Goal: Task Accomplishment & Management: Complete application form

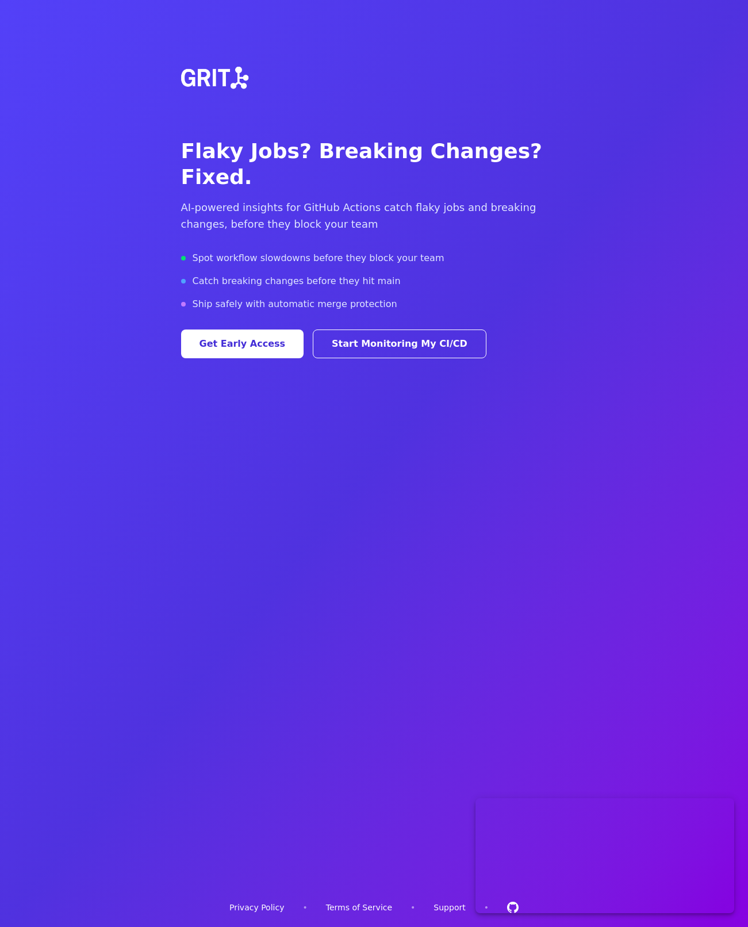
click at [259, 330] on button "Get Early Access" at bounding box center [242, 344] width 123 height 29
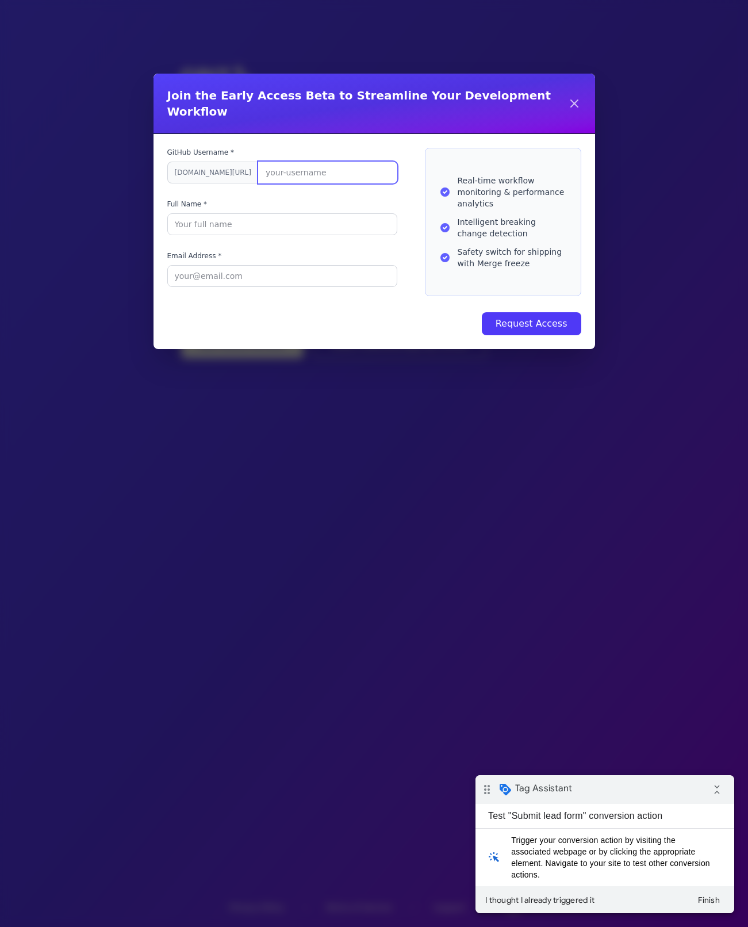
click at [258, 162] on input "GitHub Username *" at bounding box center [327, 173] width 139 height 22
type input "cameronnewman"
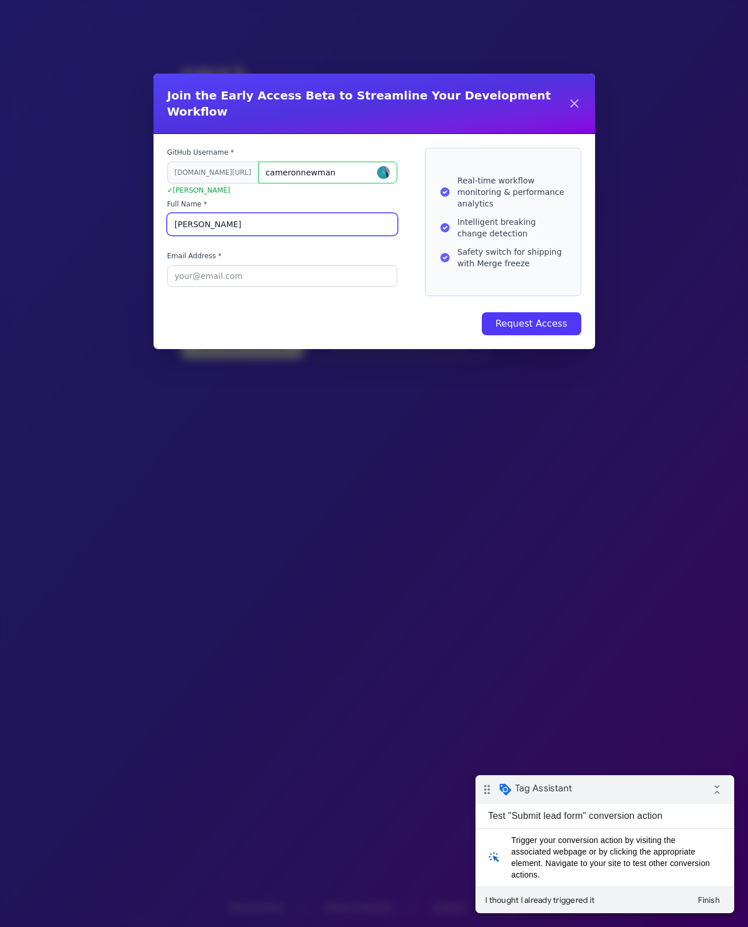
type input "[PERSON_NAME]"
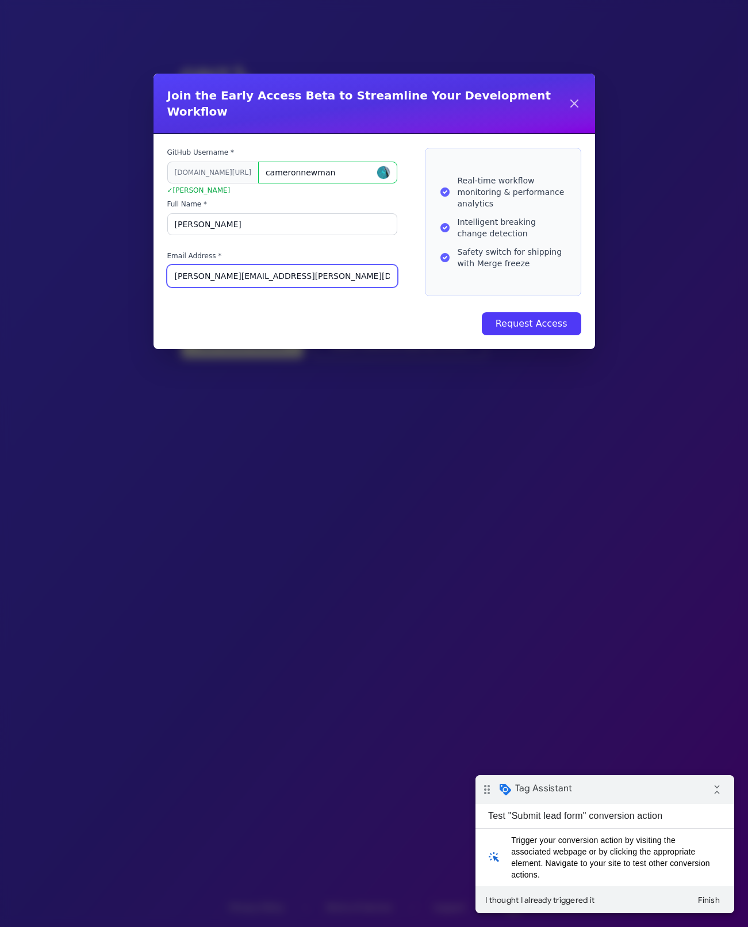
type input "[PERSON_NAME][EMAIL_ADDRESS][PERSON_NAME][DOMAIN_NAME]"
click at [482, 312] on button "Request Access" at bounding box center [531, 323] width 99 height 23
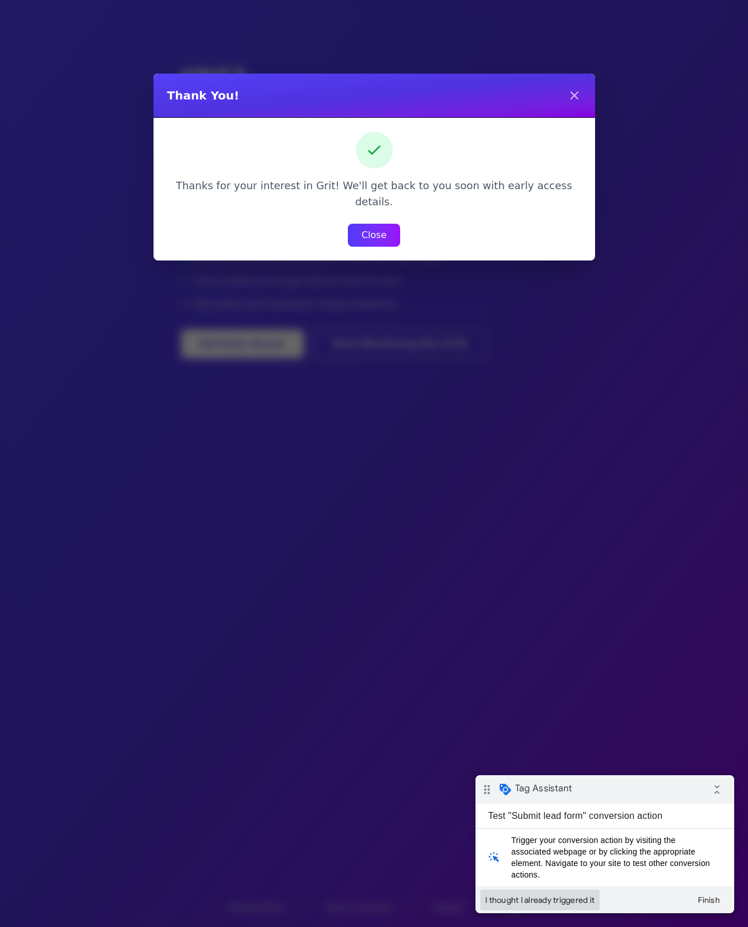
click at [554, 900] on button "I thought I already triggered it" at bounding box center [540, 900] width 120 height 21
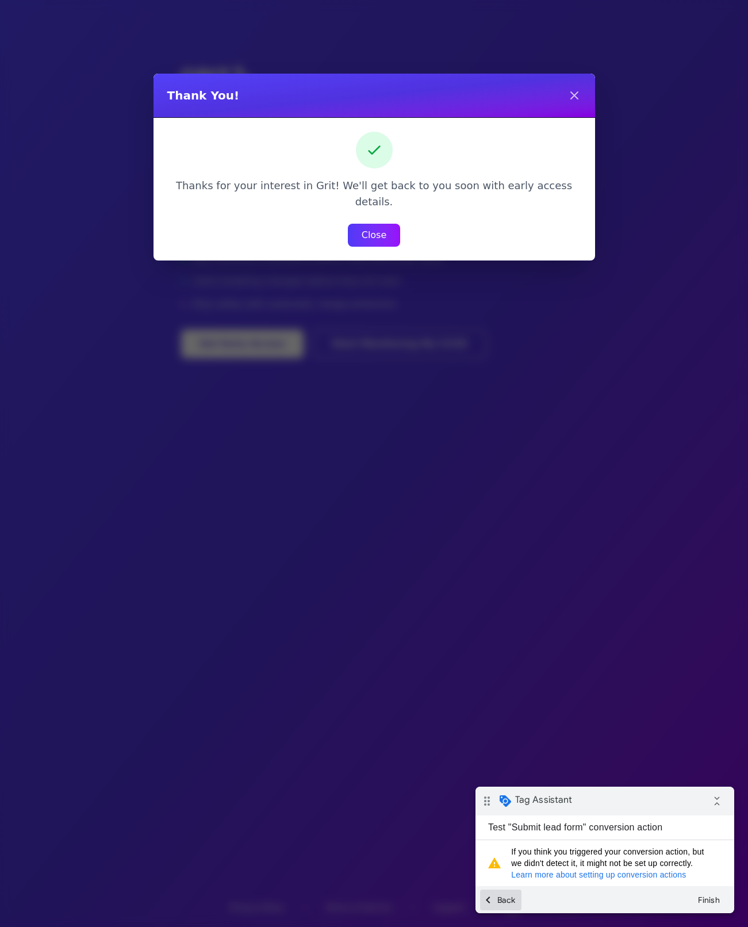
click at [508, 901] on button "chevron_left Back" at bounding box center [500, 900] width 41 height 21
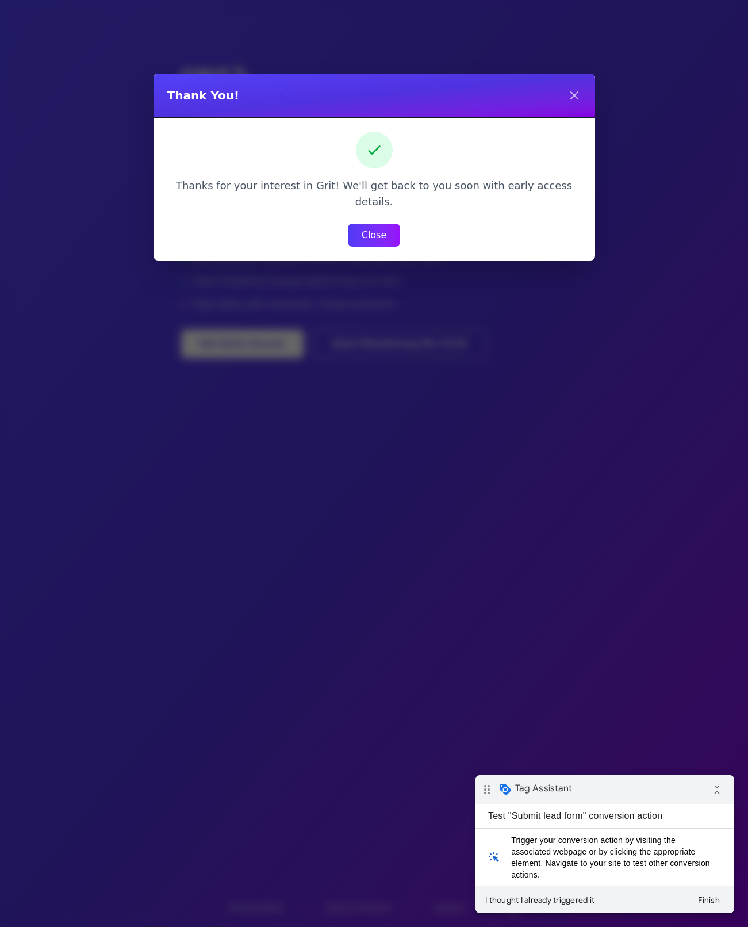
click at [381, 224] on button "Close" at bounding box center [374, 235] width 53 height 23
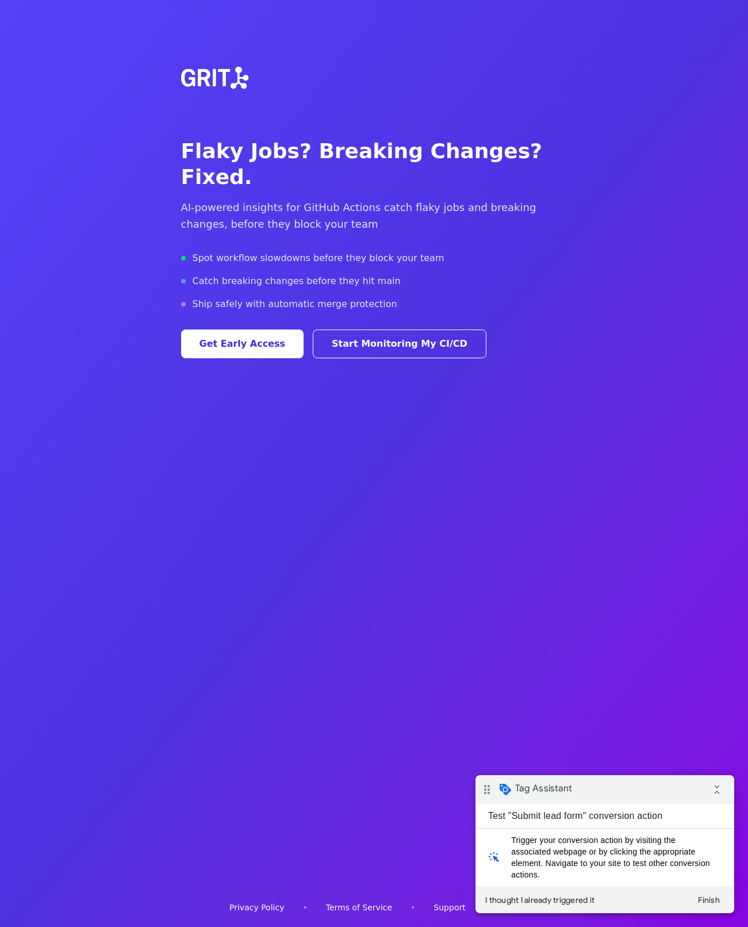
click at [267, 330] on button "Get Early Access" at bounding box center [242, 344] width 123 height 29
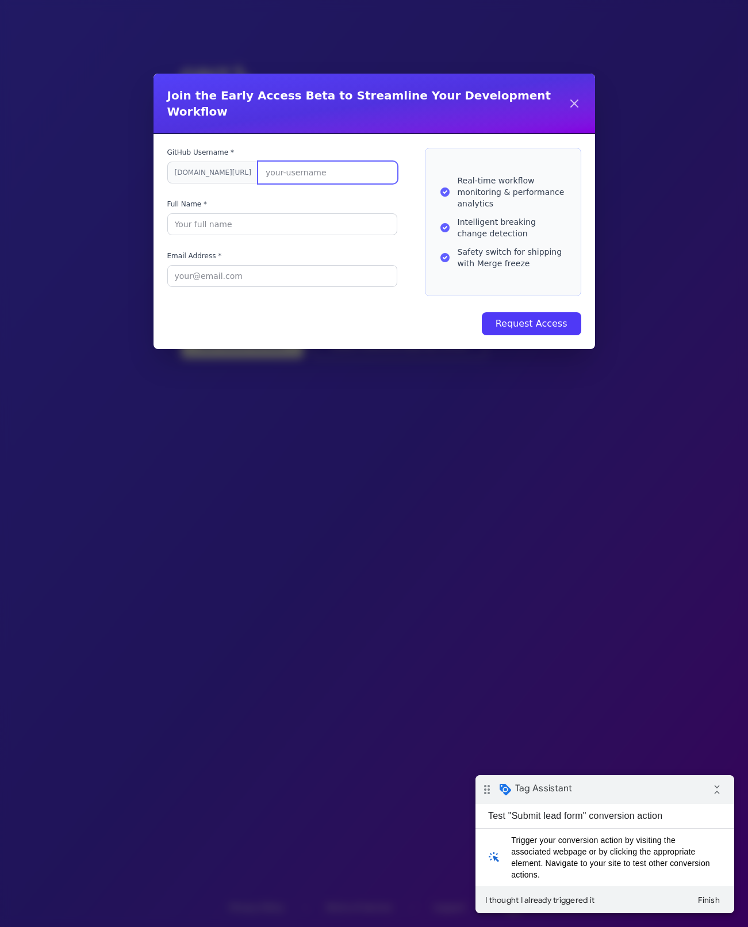
click at [266, 162] on input "GitHub Username *" at bounding box center [327, 173] width 139 height 22
type input "helloallan"
type input "[PERSON_NAME]"
type input "helloallan"
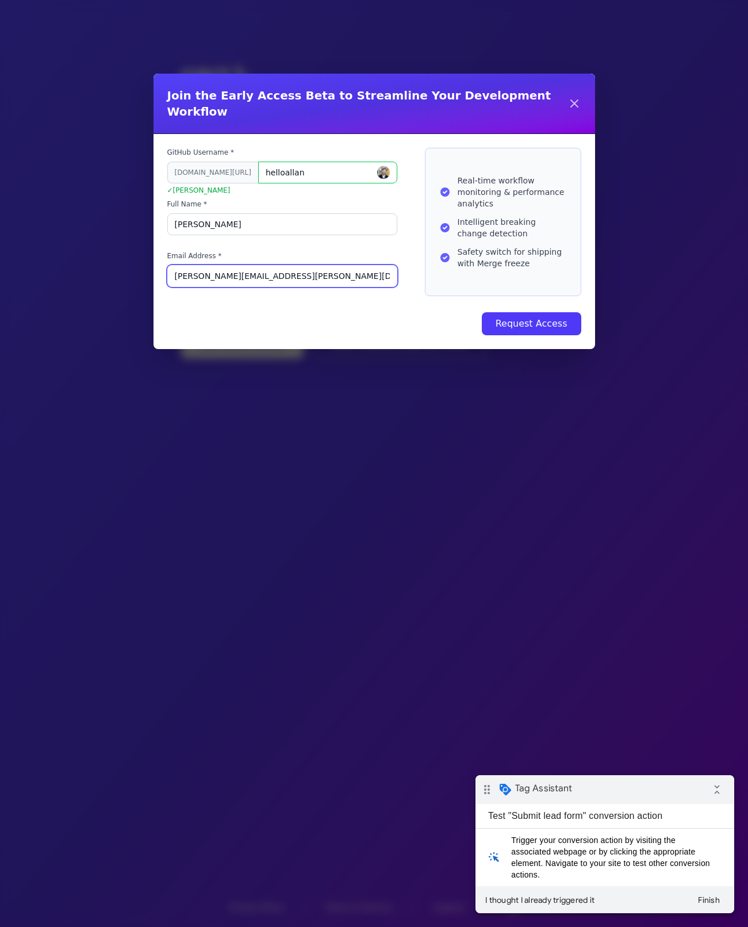
type input "[PERSON_NAME][EMAIL_ADDRESS][PERSON_NAME][DOMAIN_NAME]"
click at [482, 312] on button "Request Access" at bounding box center [531, 323] width 99 height 23
